Goal: Information Seeking & Learning: Learn about a topic

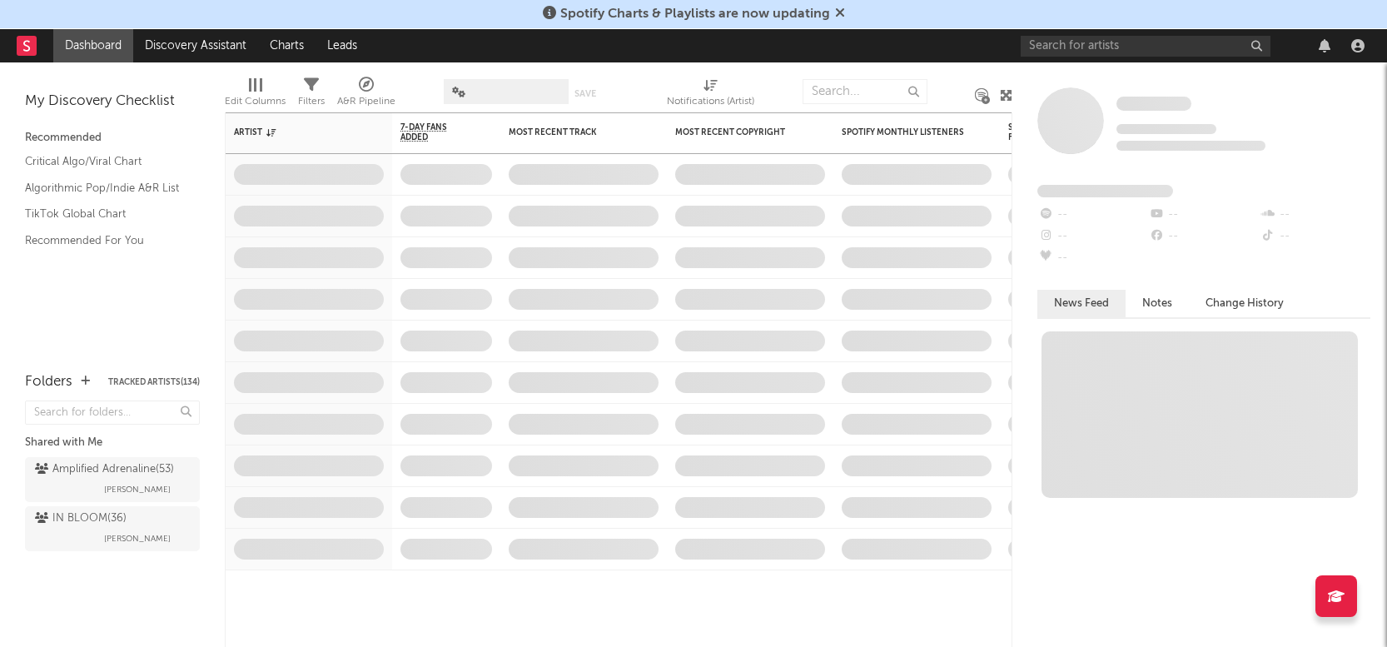
click at [1146, 17] on div "Spotify Charts & Playlists are now updating" at bounding box center [693, 14] width 1387 height 29
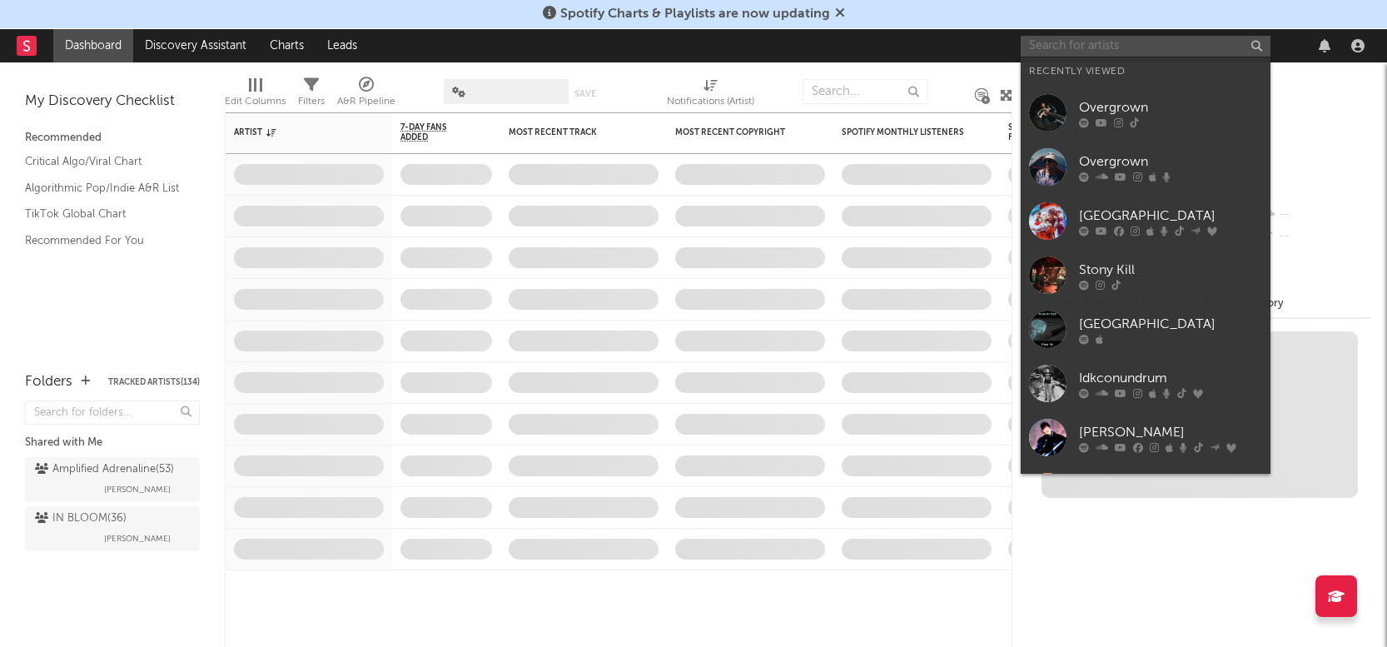
click at [1094, 45] on input "text" at bounding box center [1146, 46] width 250 height 21
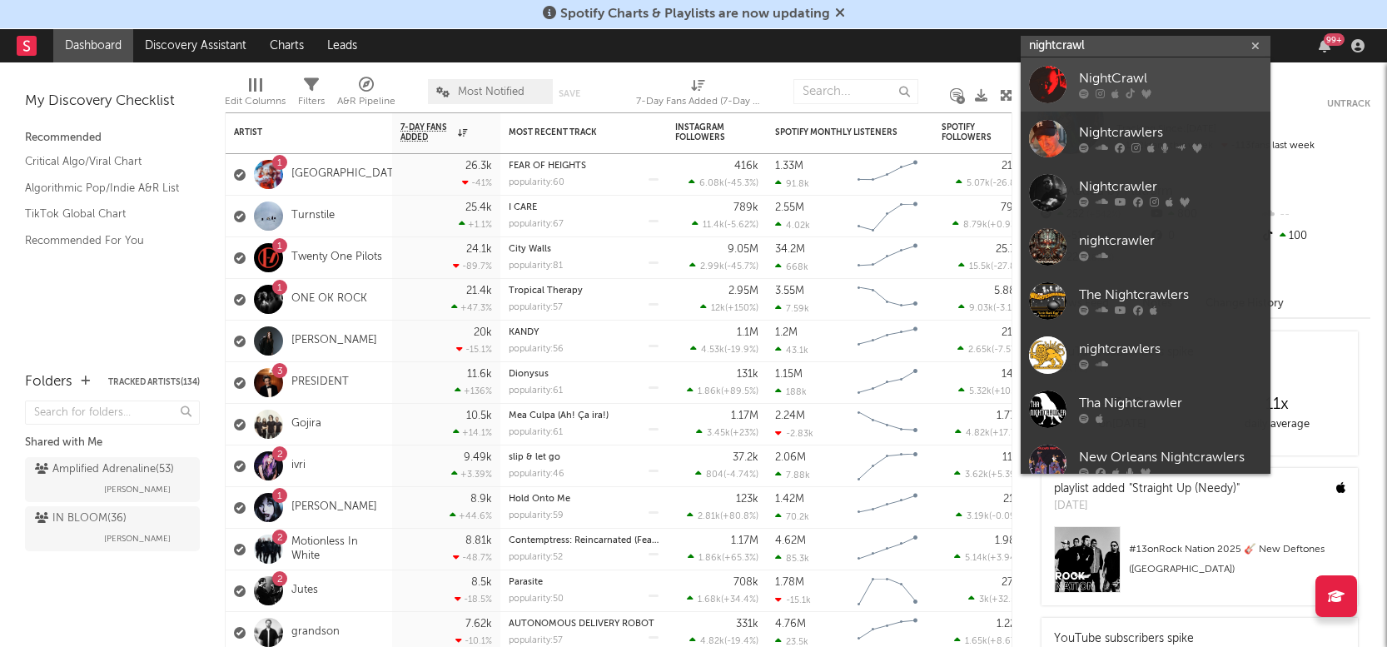
type input "nightcrawl"
click at [1119, 73] on div "NightCrawl" at bounding box center [1170, 79] width 183 height 20
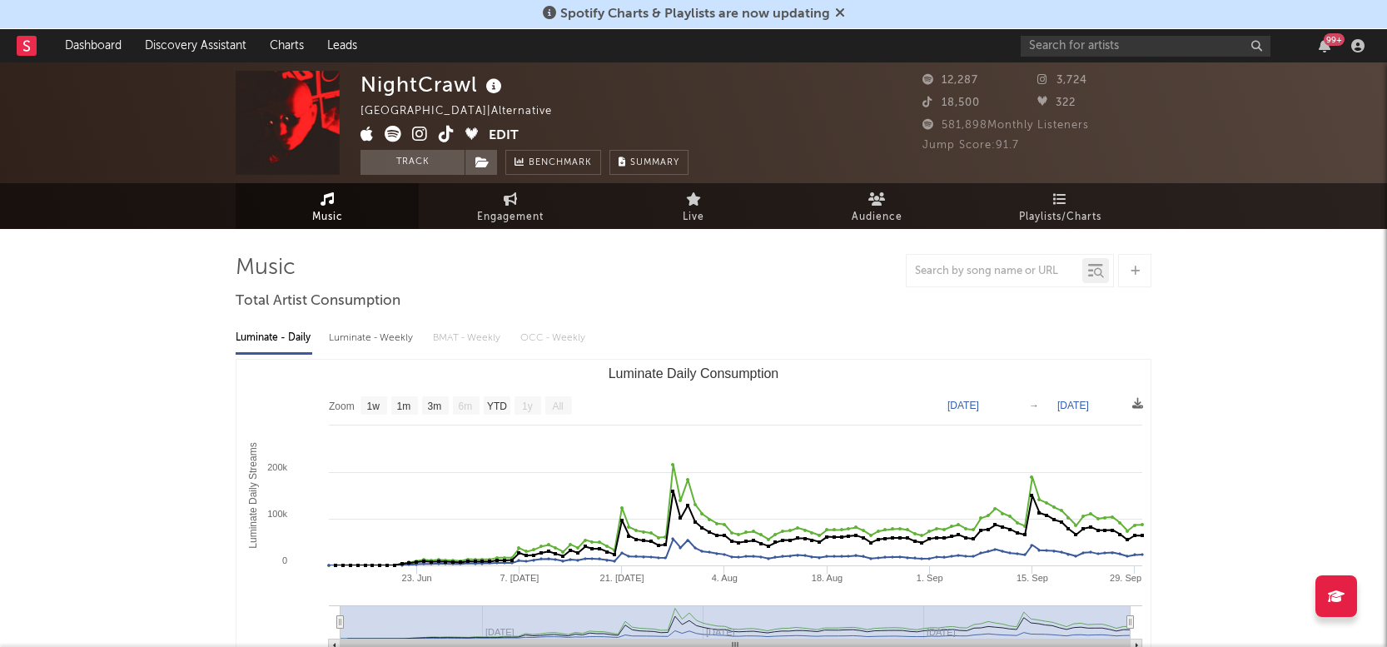
click at [835, 13] on icon at bounding box center [840, 12] width 10 height 13
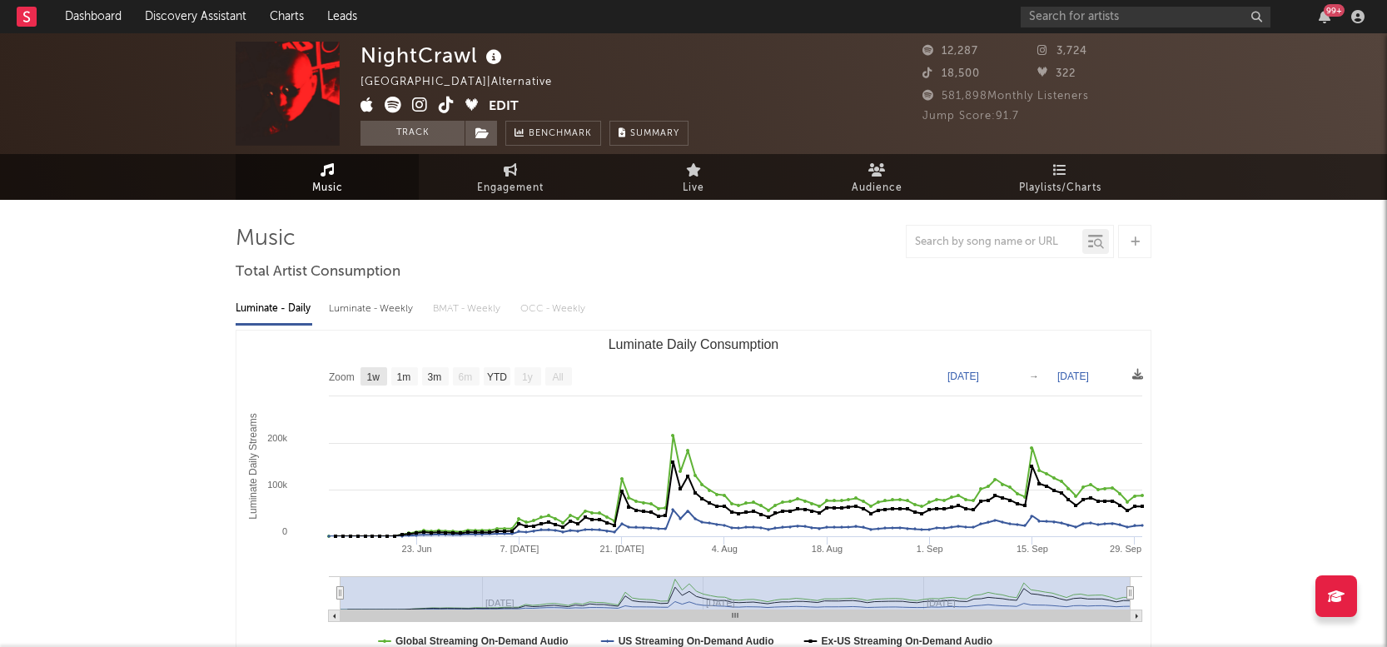
click at [379, 376] on text "1w" at bounding box center [373, 377] width 13 height 12
select select "1w"
type input "[DATE]"
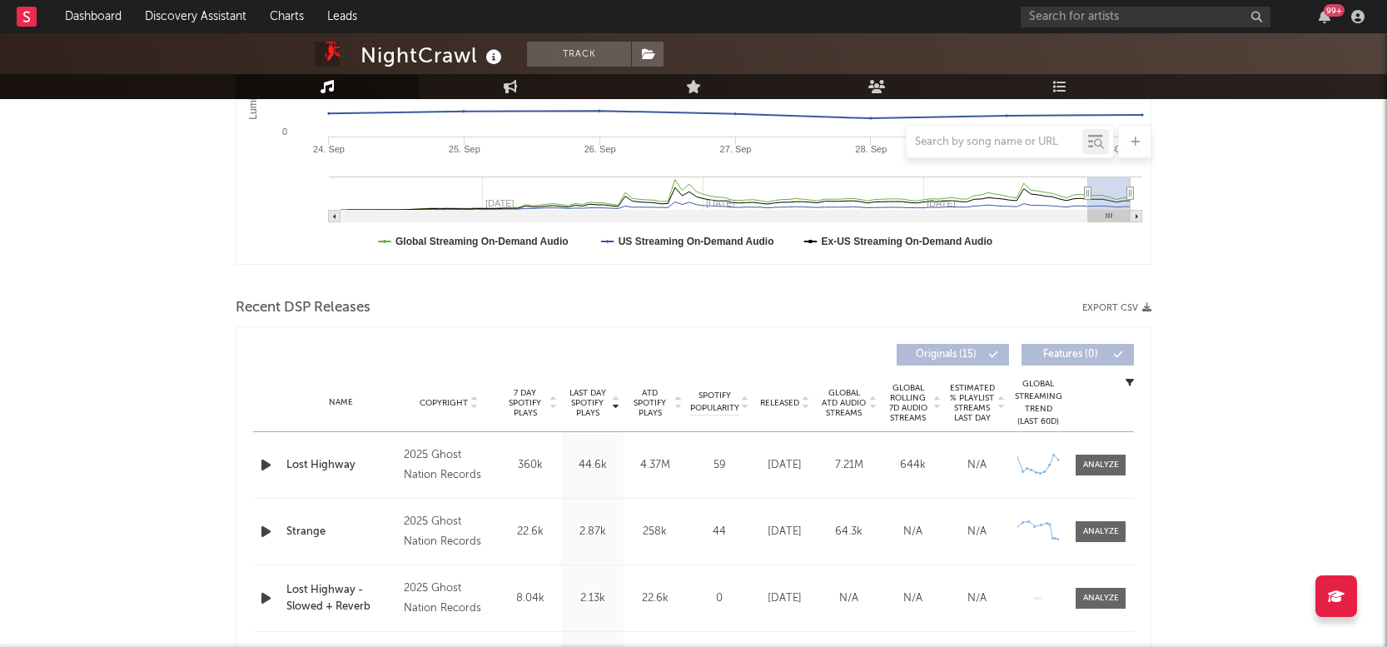
scroll to position [420, 0]
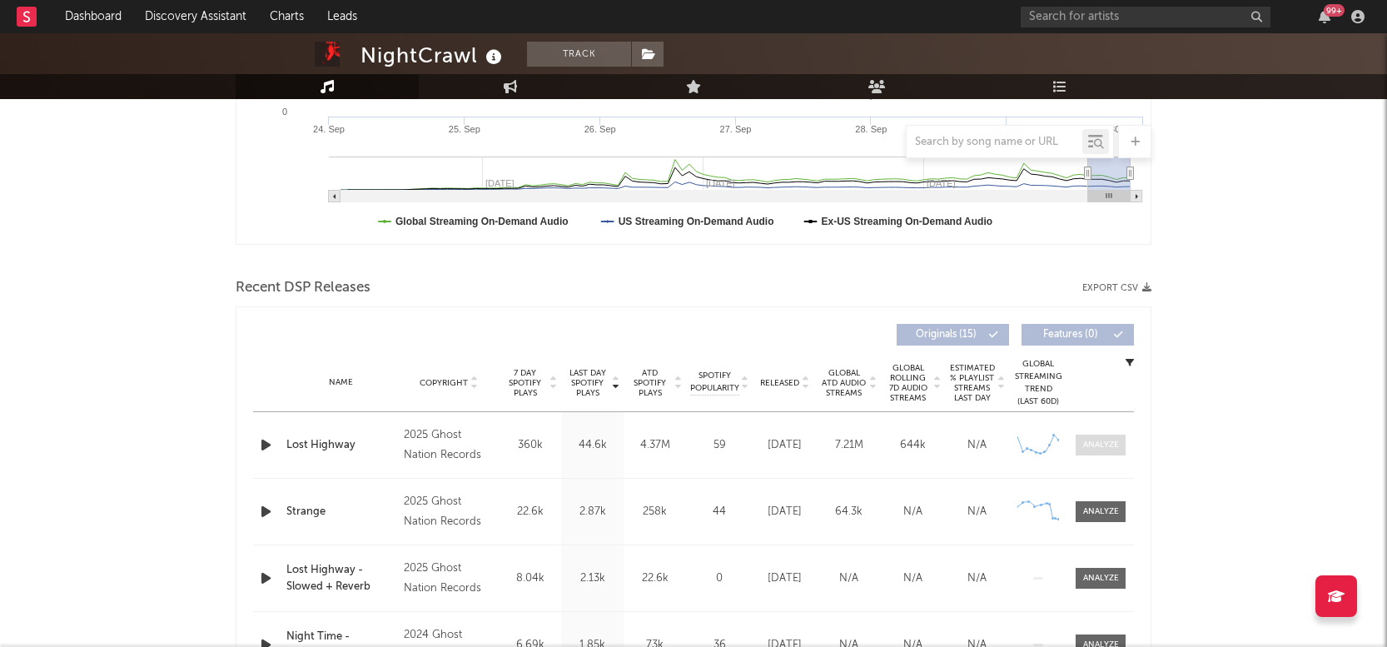
click at [1099, 440] on div at bounding box center [1101, 445] width 36 height 12
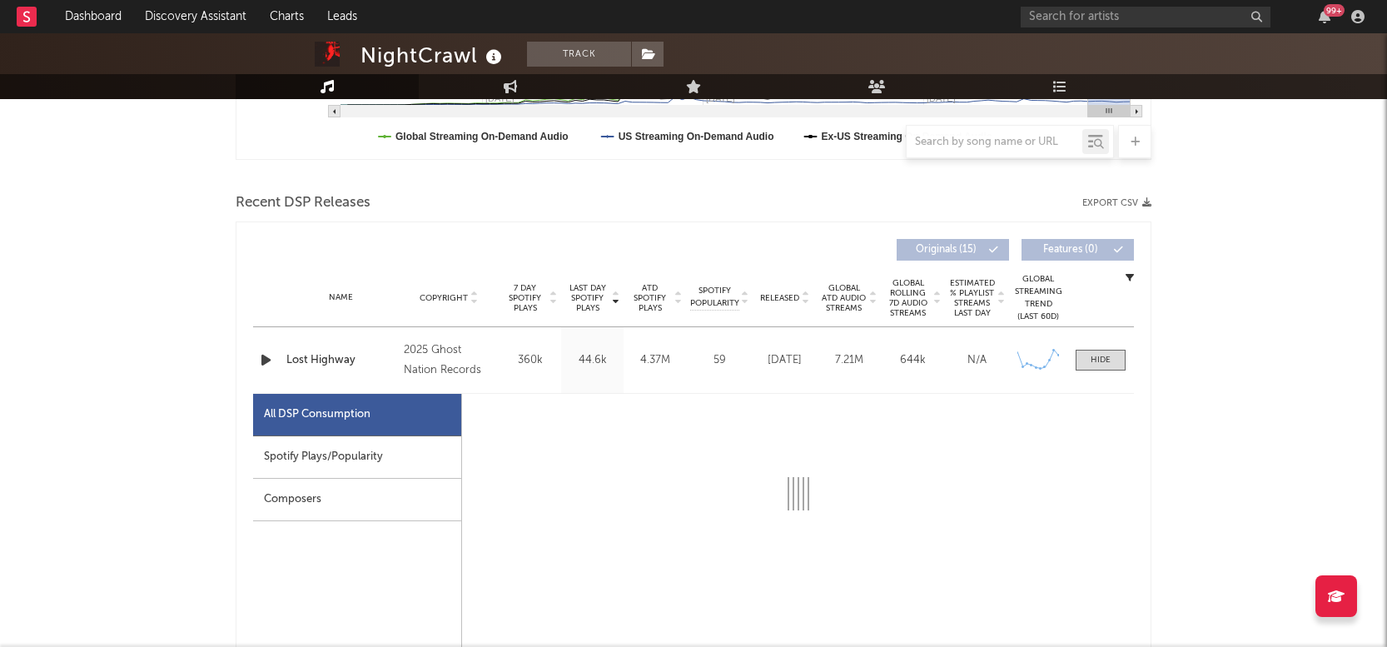
select select "1w"
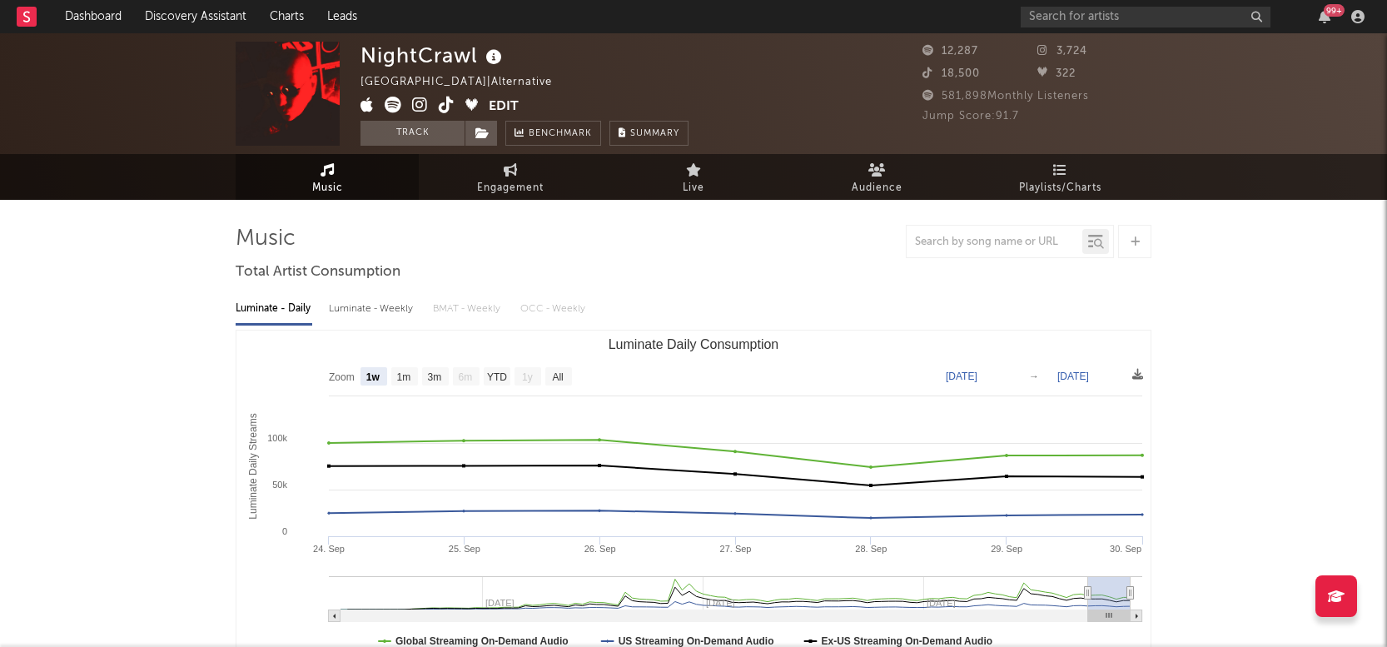
scroll to position [0, 0]
click at [423, 127] on button "Track" at bounding box center [412, 133] width 104 height 25
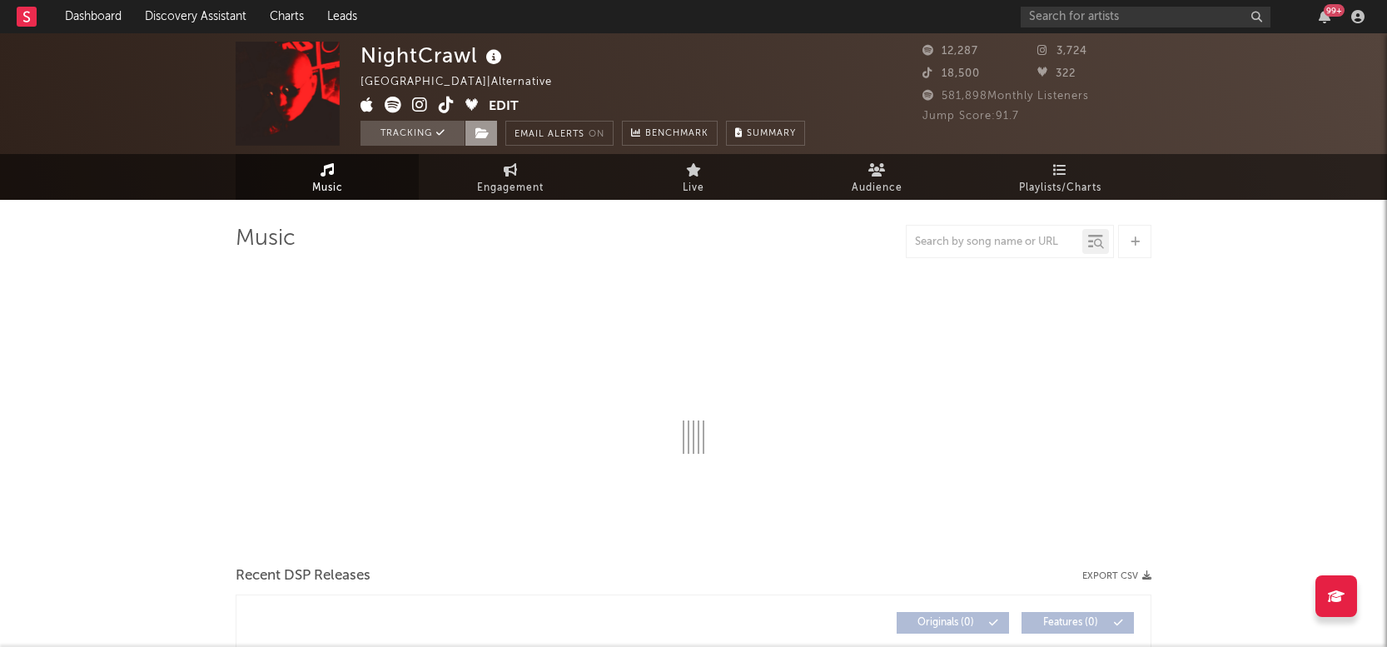
click at [481, 135] on icon at bounding box center [482, 133] width 14 height 12
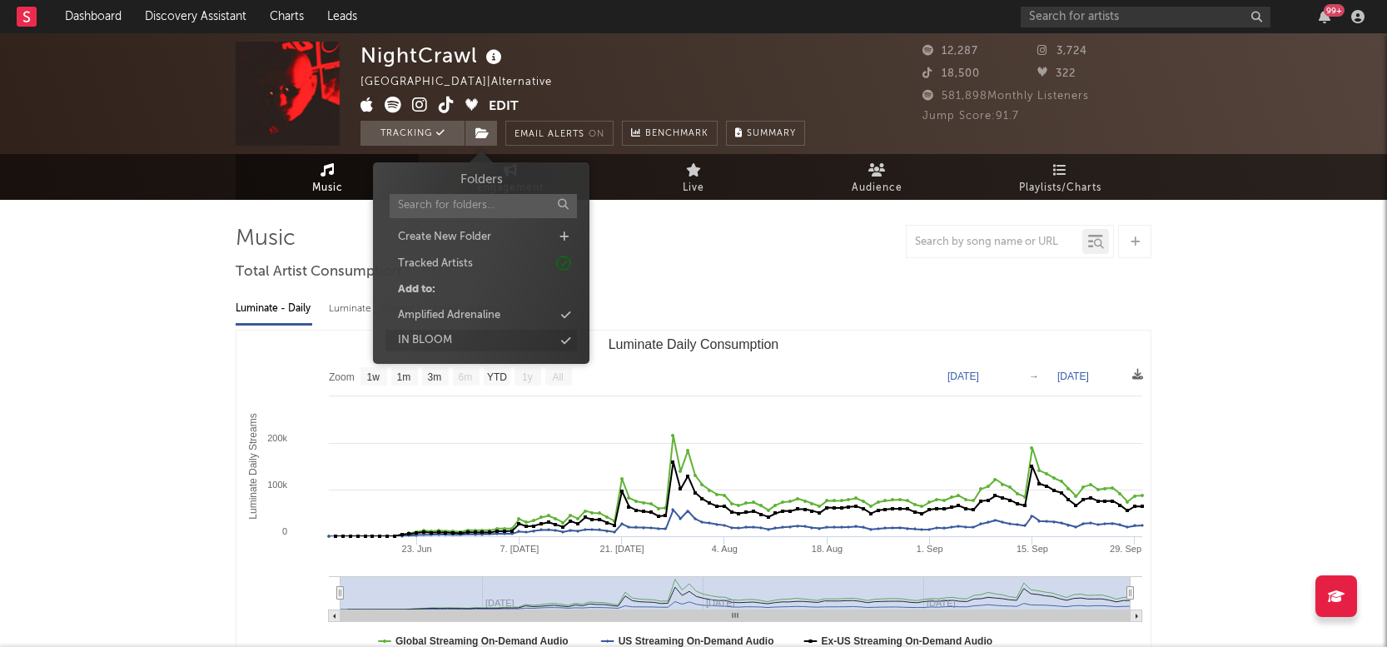
click at [445, 337] on div "IN BLOOM" at bounding box center [425, 340] width 54 height 17
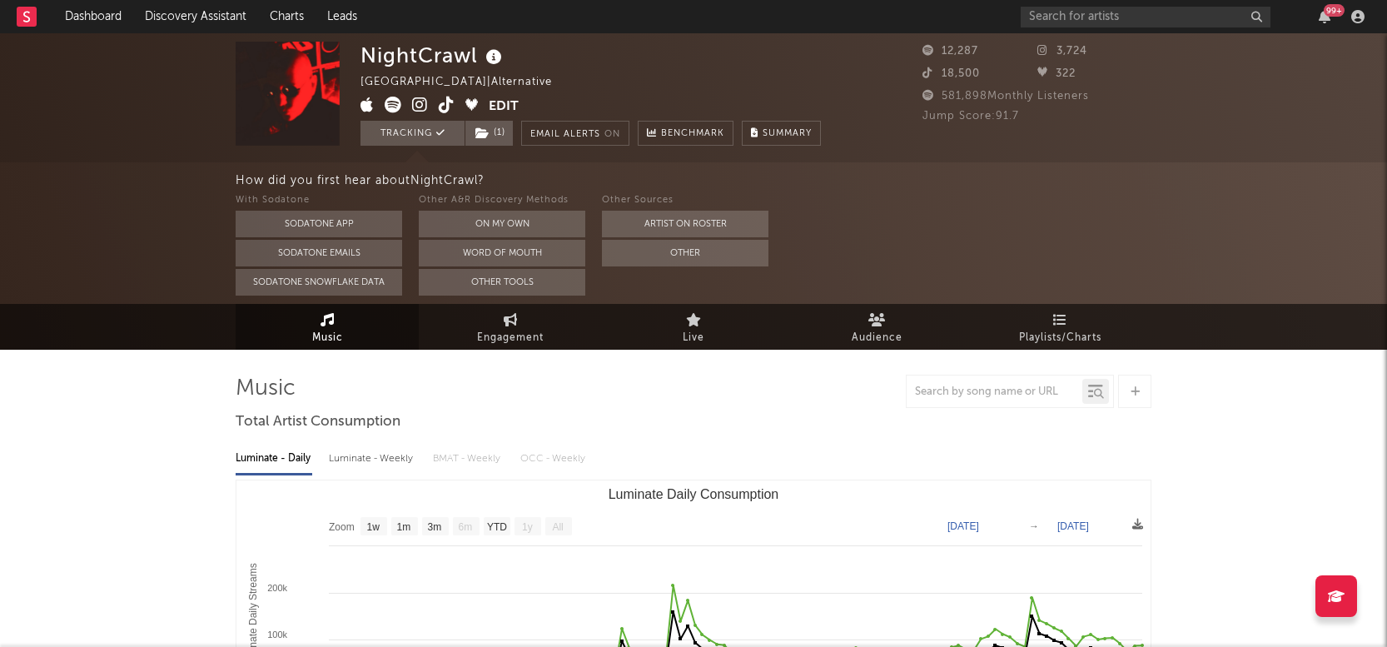
click at [527, 248] on button "Word Of Mouth" at bounding box center [502, 253] width 166 height 27
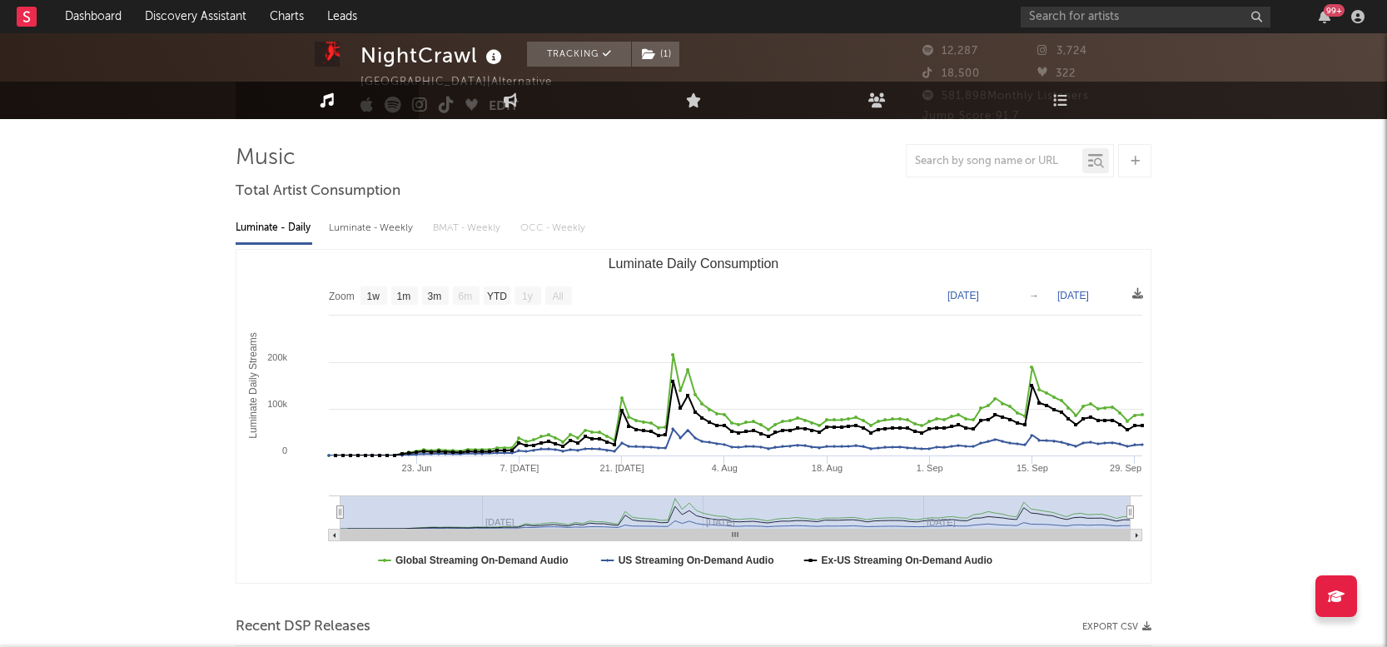
scroll to position [101, 0]
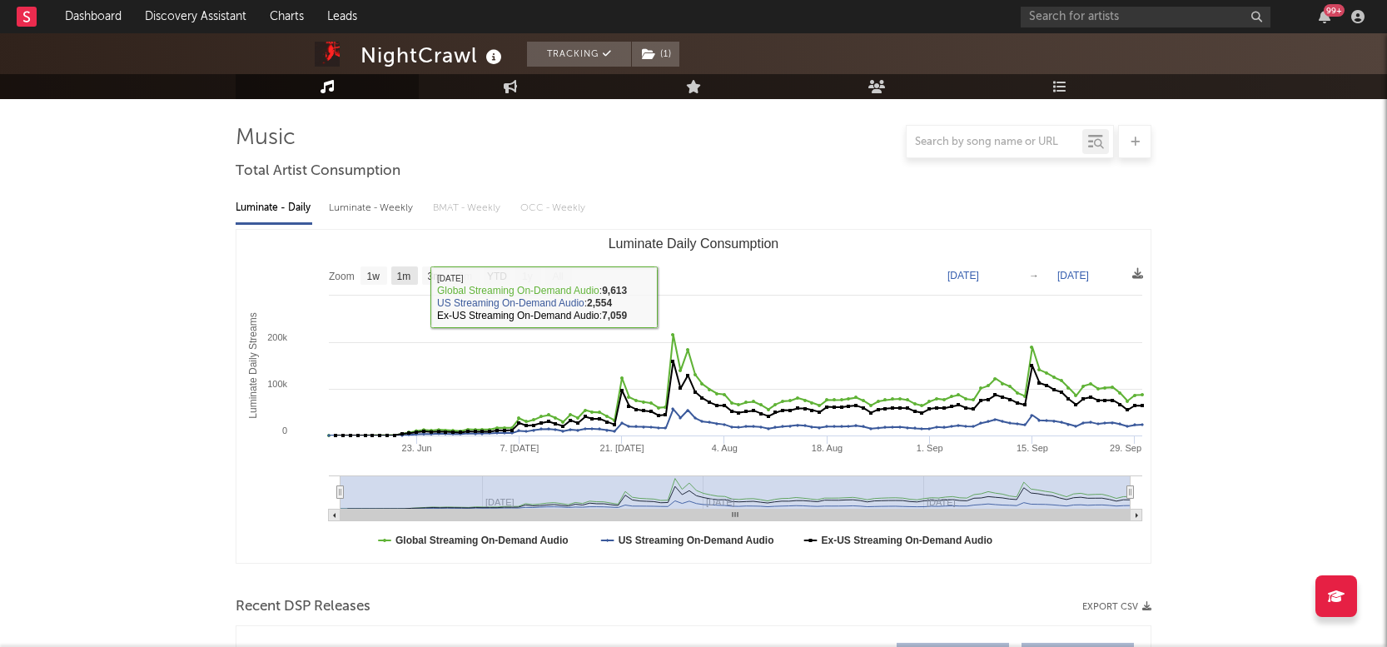
click at [403, 276] on text "1m" at bounding box center [404, 277] width 14 height 12
select select "1m"
type input "[DATE]"
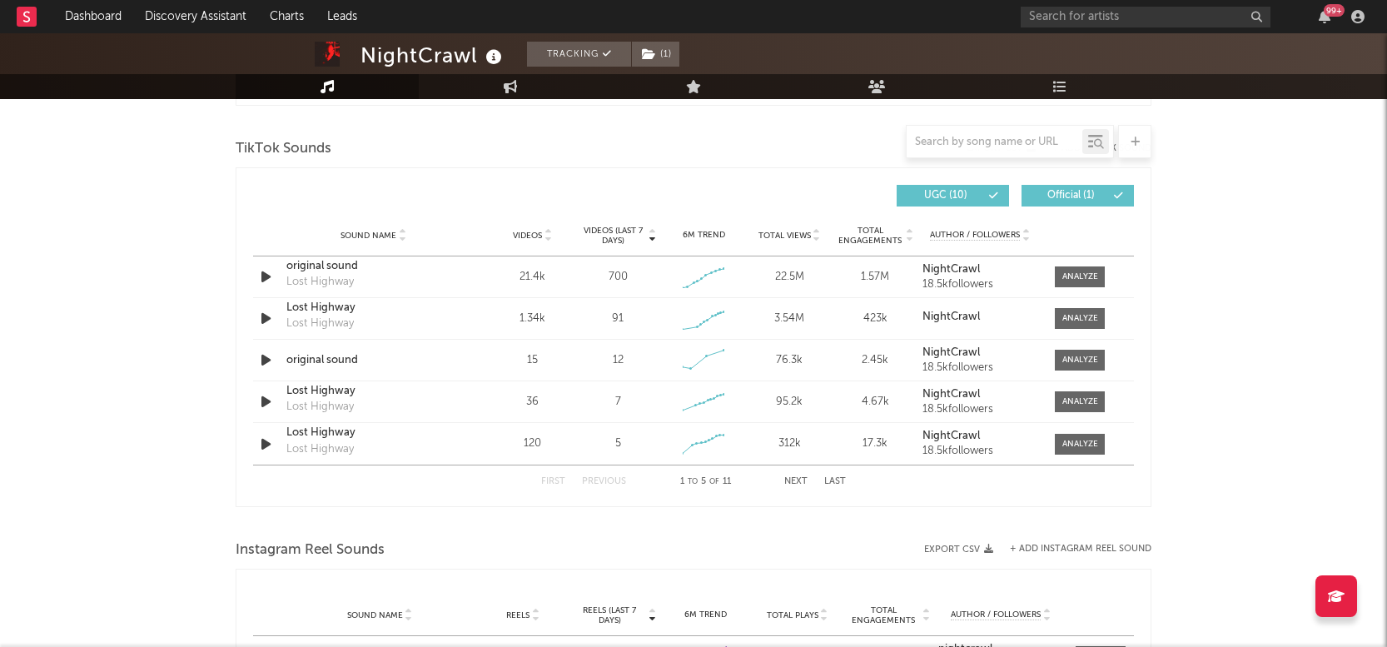
scroll to position [1104, 0]
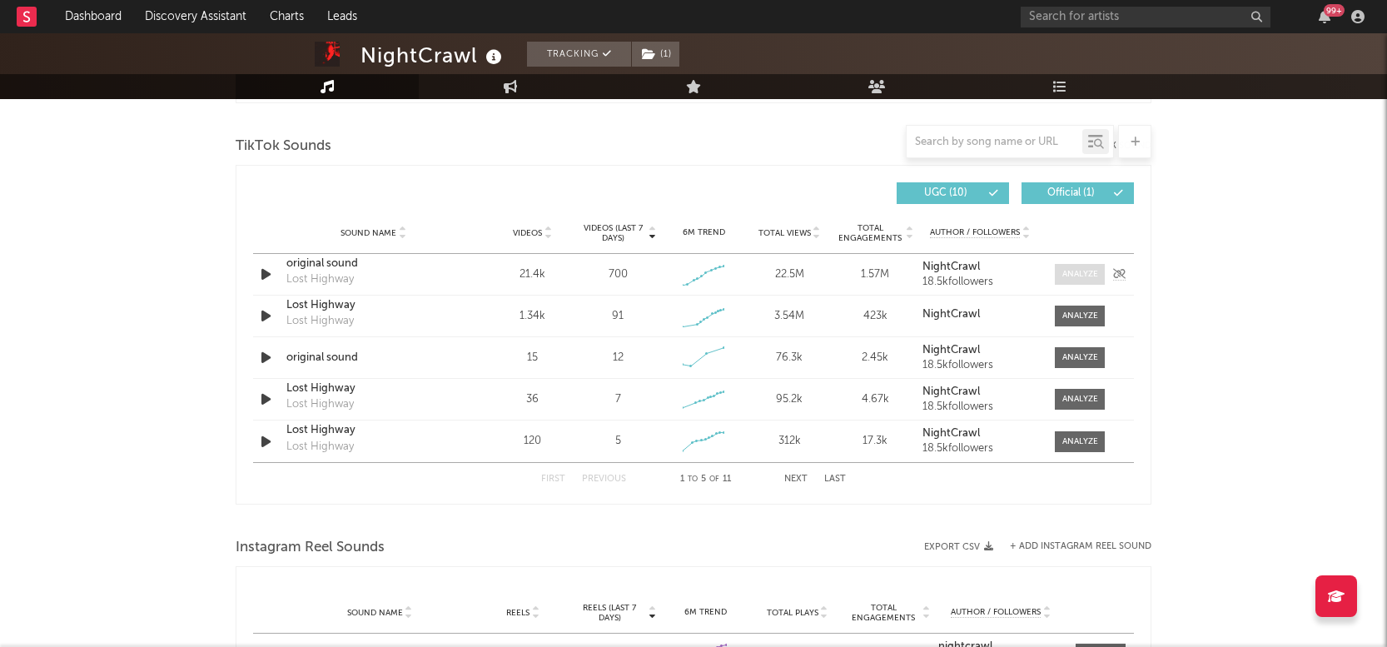
click at [1079, 273] on div at bounding box center [1080, 274] width 36 height 12
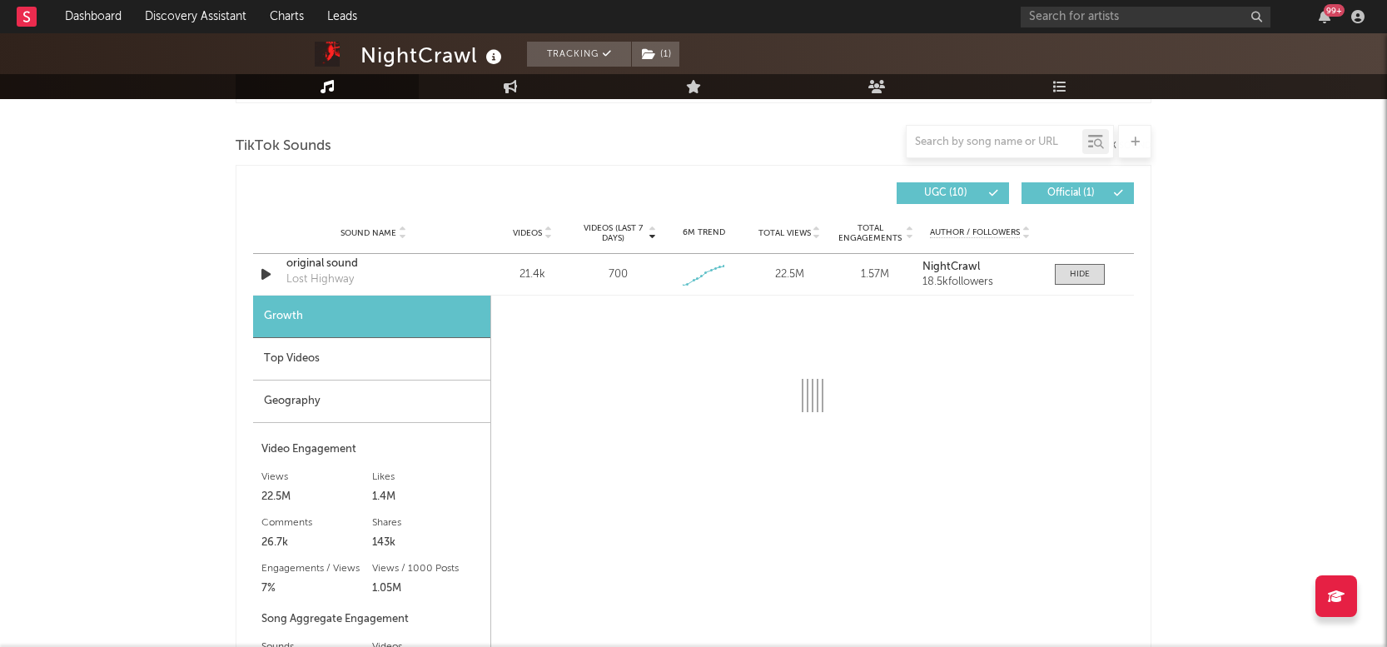
select select "1w"
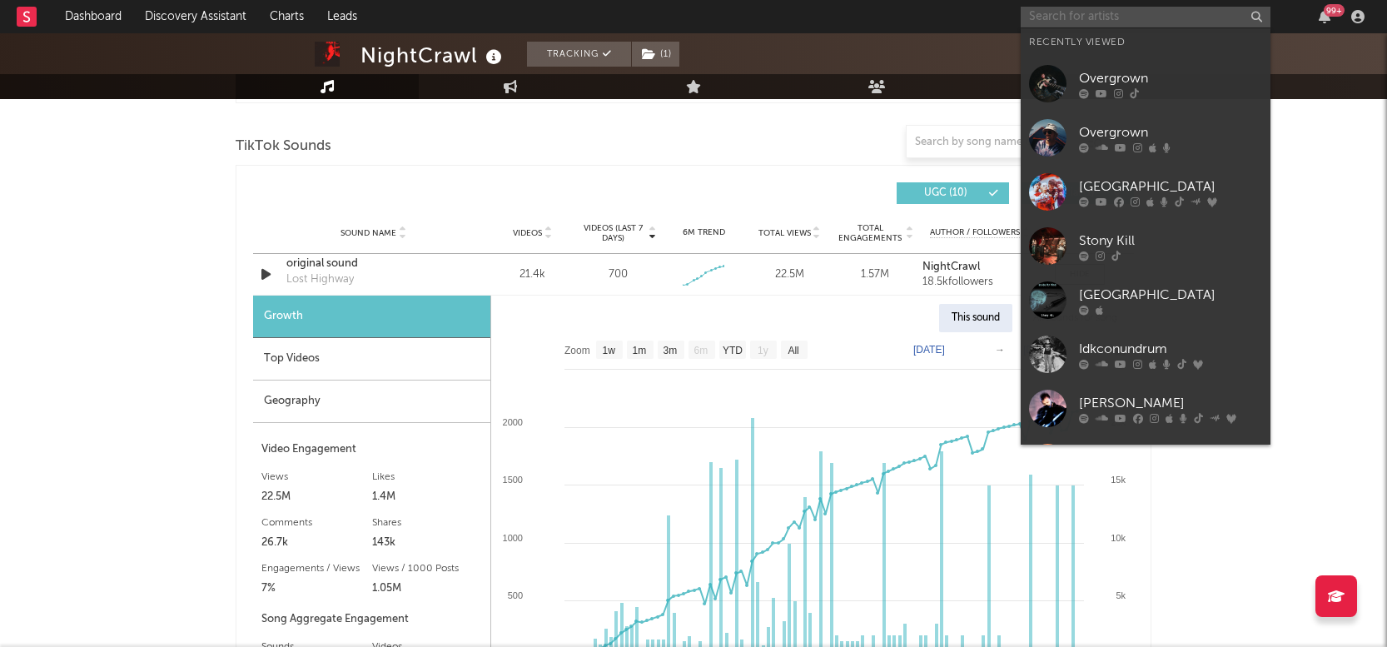
click at [1105, 12] on input "text" at bounding box center [1146, 17] width 250 height 21
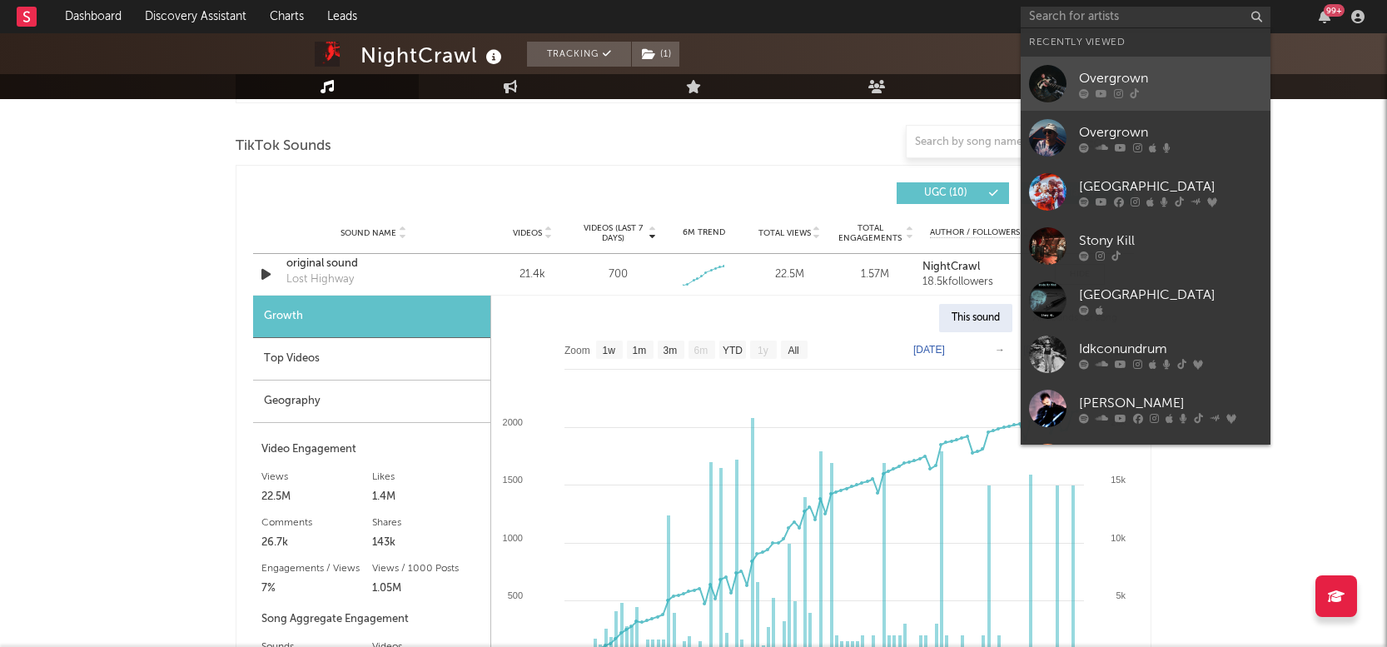
click at [1121, 79] on div "Overgrown" at bounding box center [1170, 78] width 183 height 20
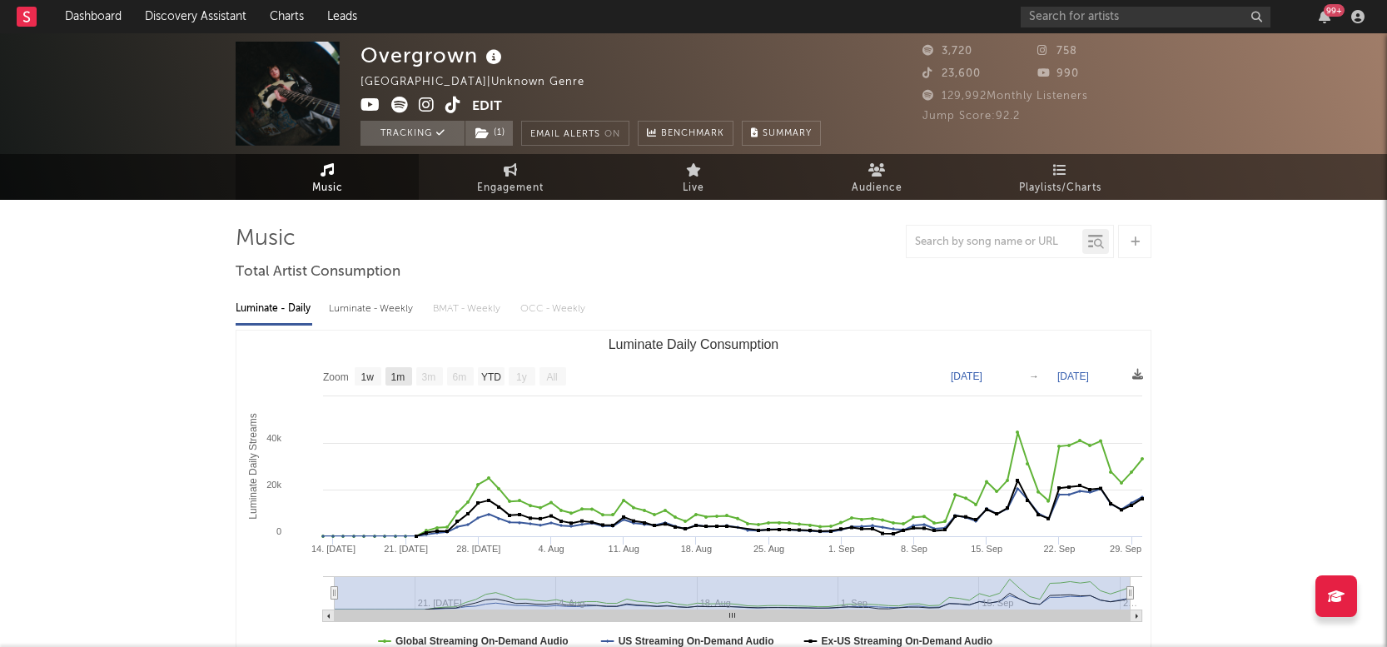
click at [398, 377] on text "1m" at bounding box center [398, 377] width 14 height 12
select select "1m"
type input "[DATE]"
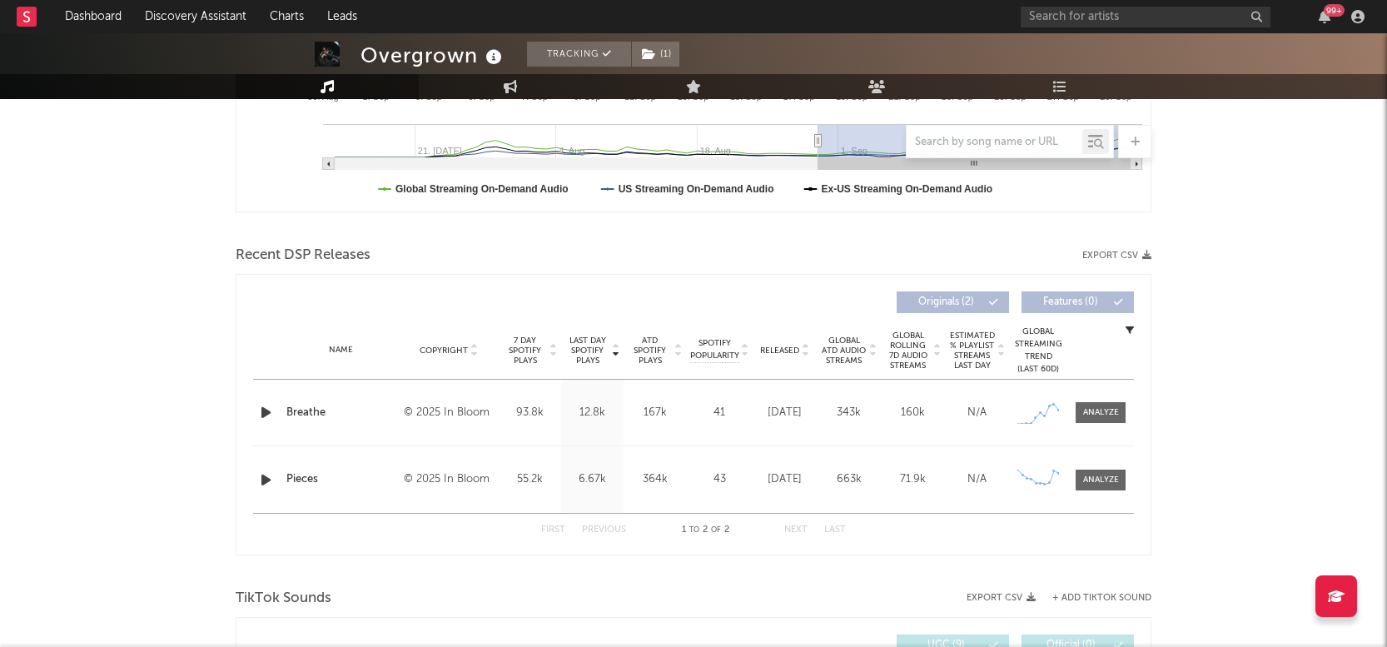
scroll to position [495, 0]
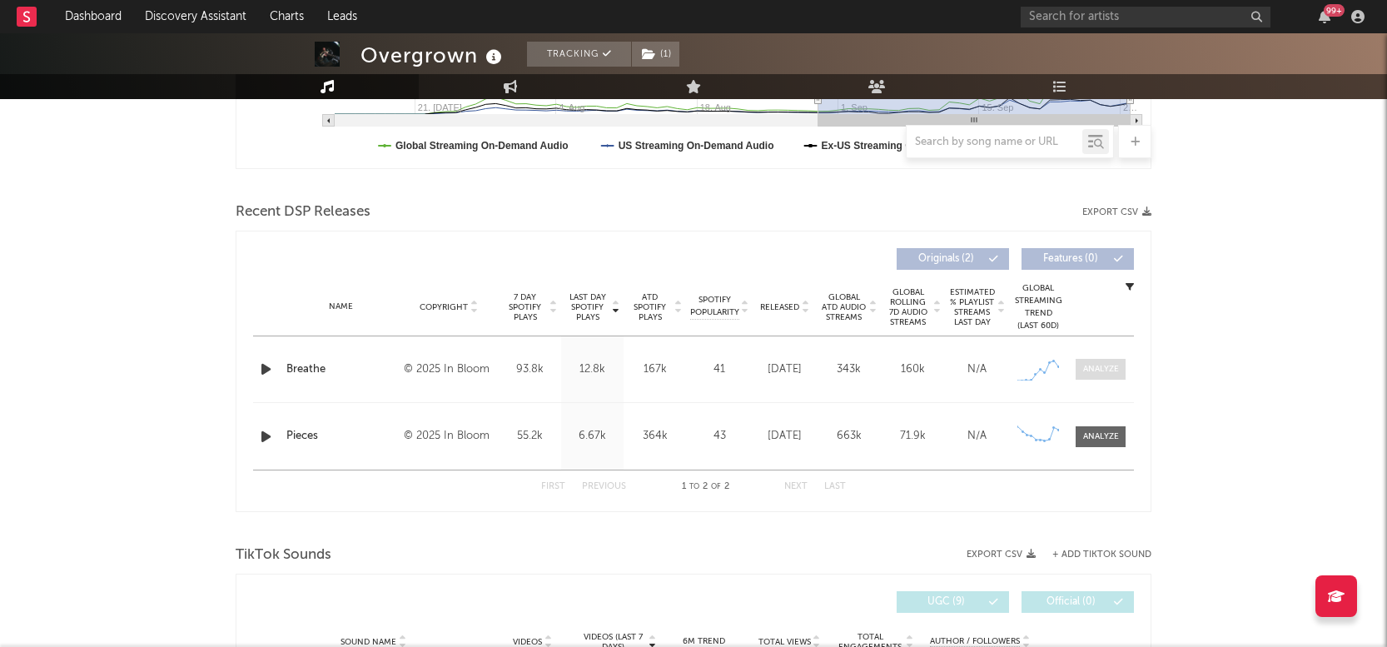
click at [1116, 370] on div at bounding box center [1101, 369] width 36 height 12
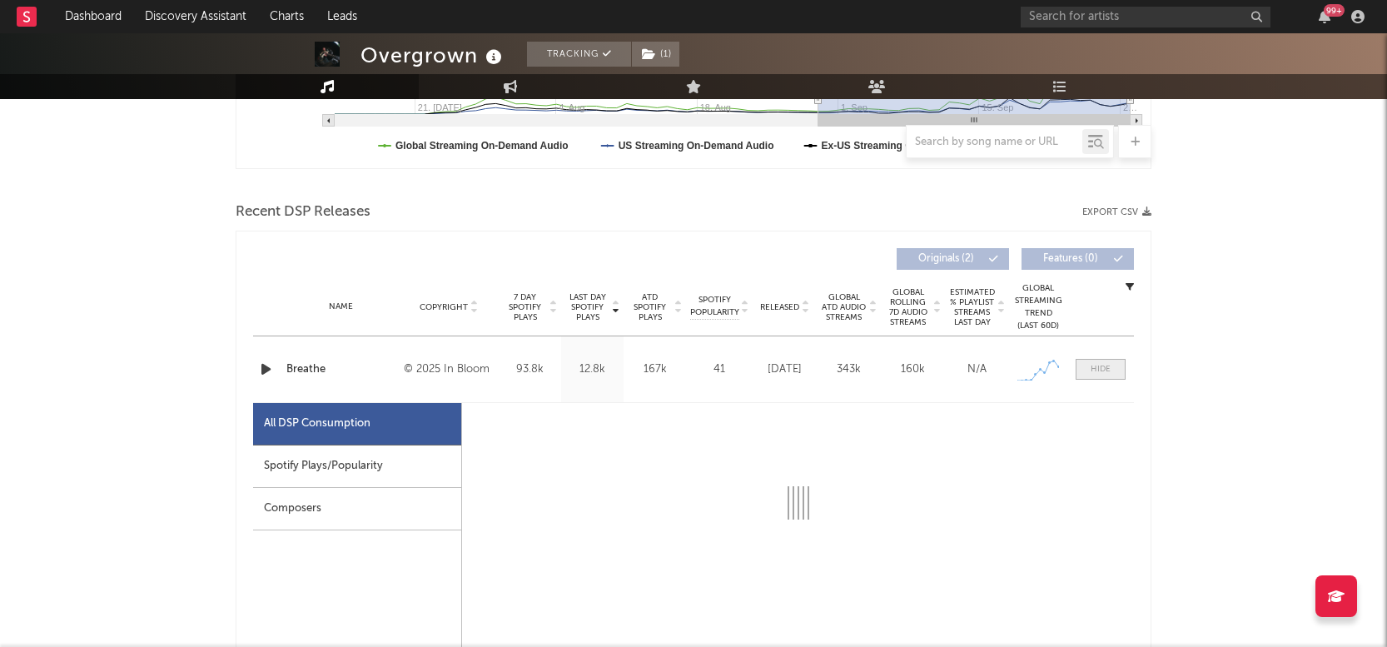
select select "1w"
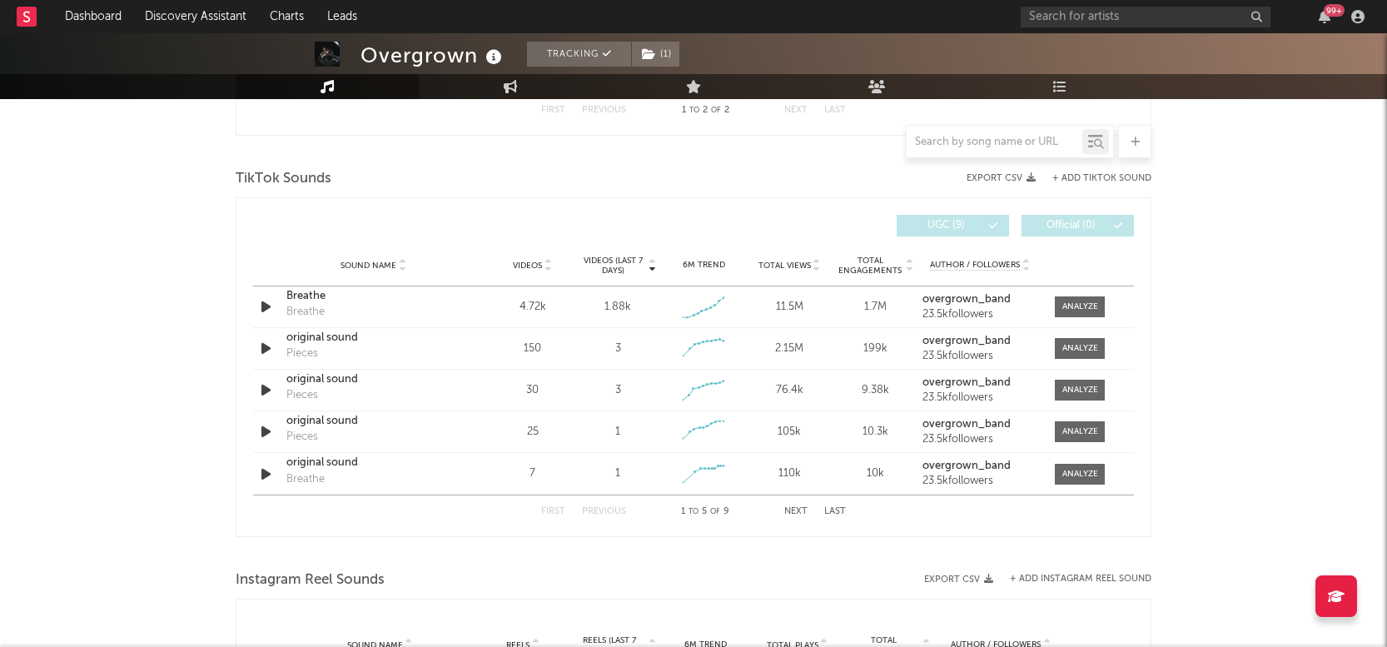
scroll to position [1667, 0]
